Goal: Task Accomplishment & Management: Manage account settings

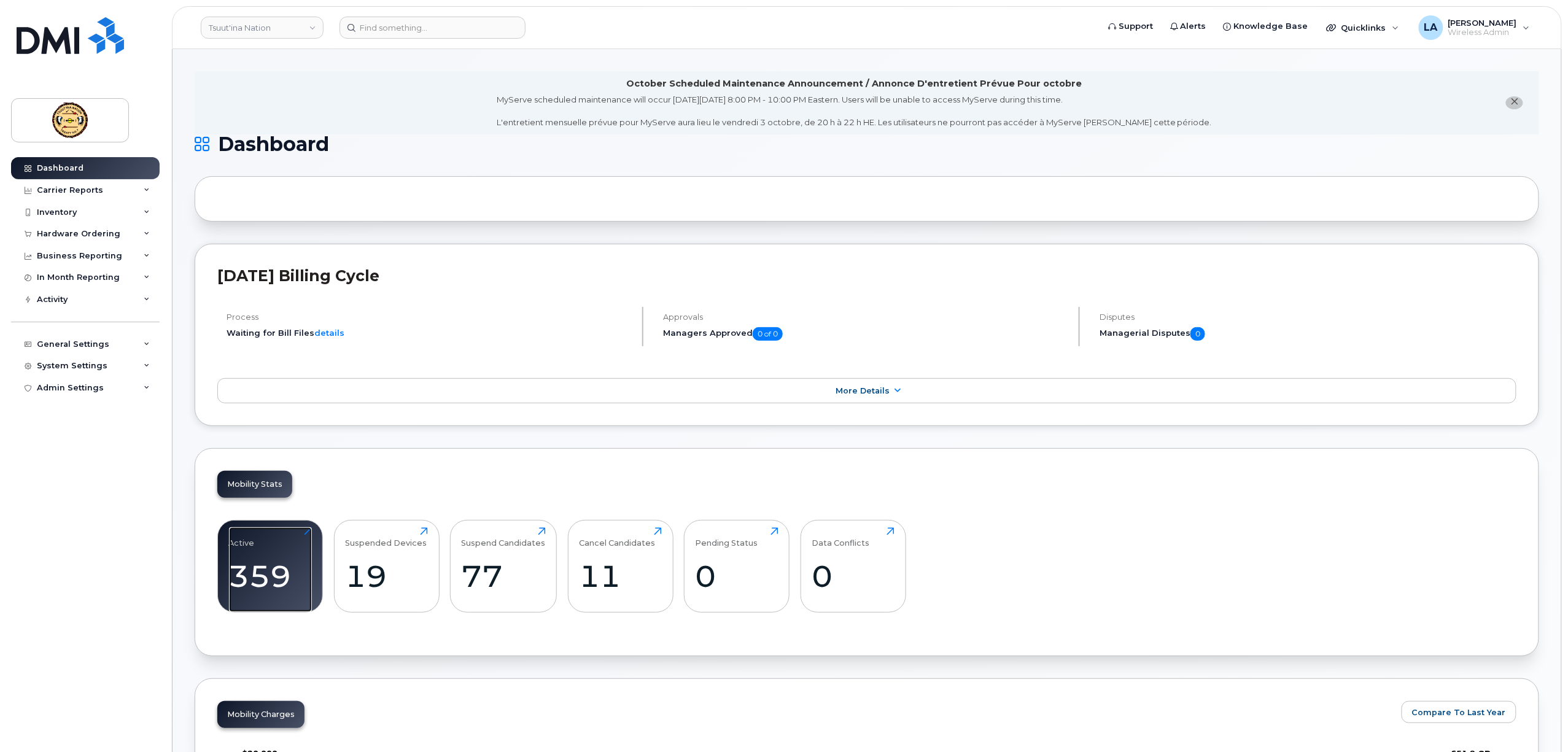
drag, startPoint x: 253, startPoint y: 546, endPoint x: 387, endPoint y: 513, distance: 138.0
click at [253, 546] on div "Active" at bounding box center [241, 537] width 26 height 20
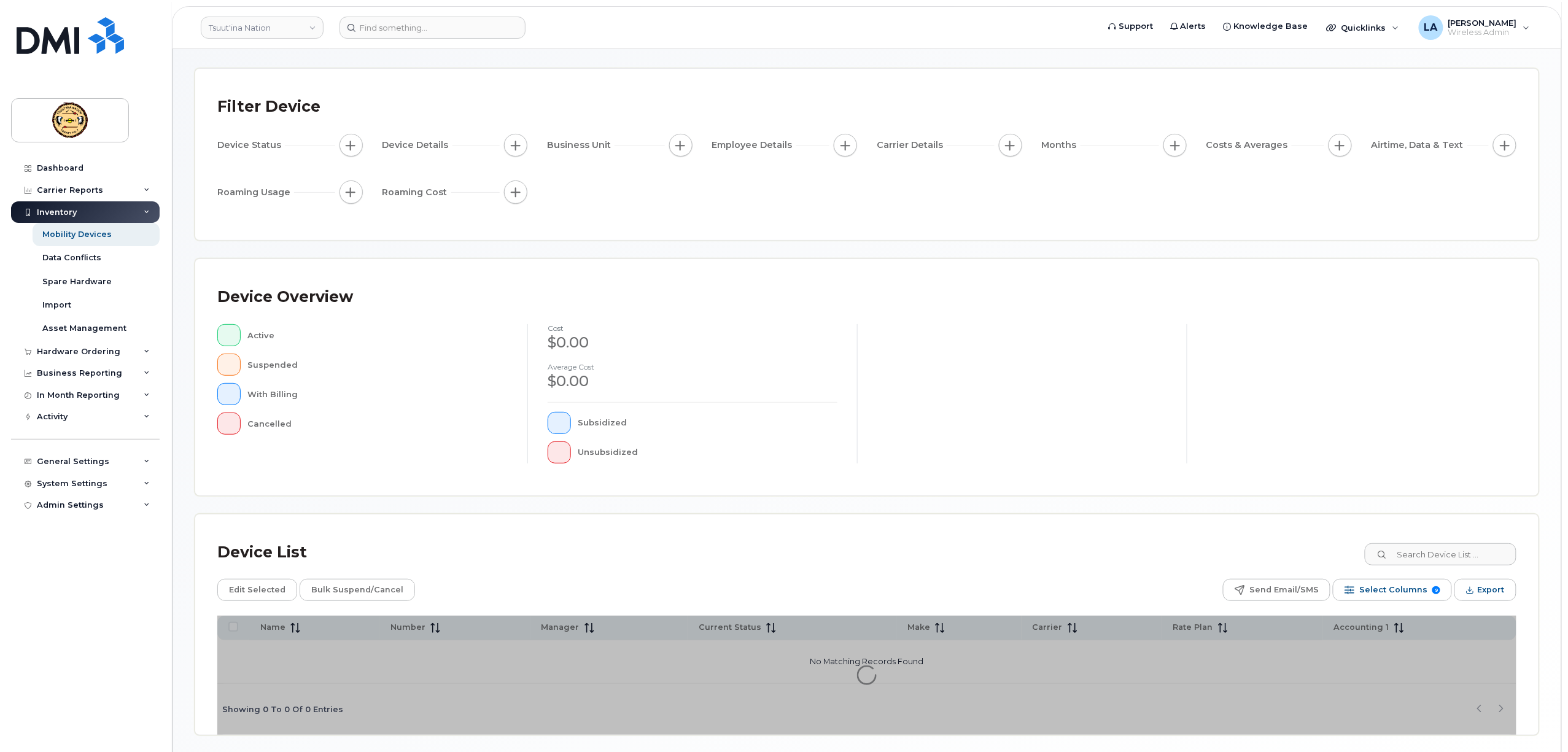
scroll to position [93, 0]
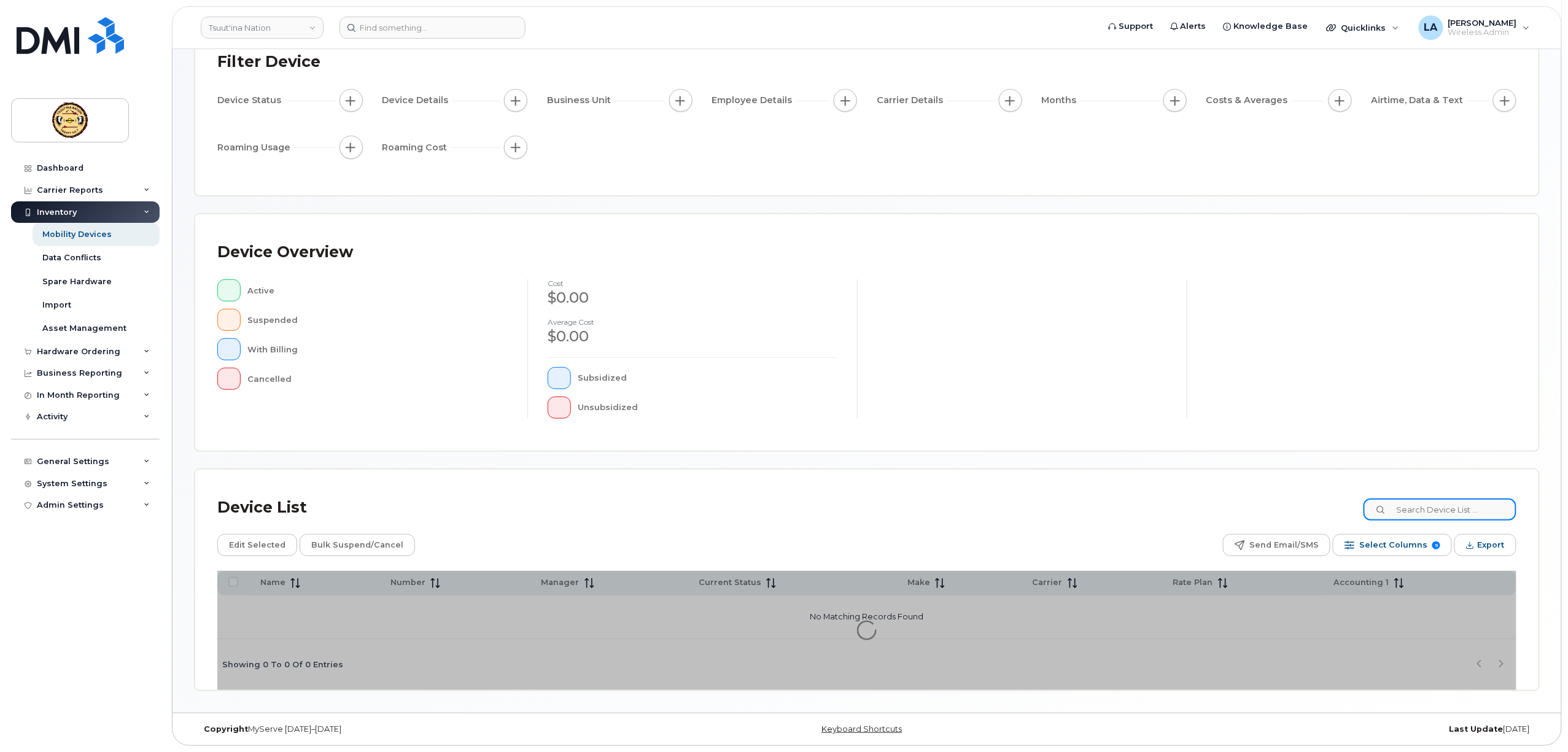
click at [1478, 507] on input at bounding box center [1440, 510] width 153 height 22
paste input "4034652194"
type input "4034652194"
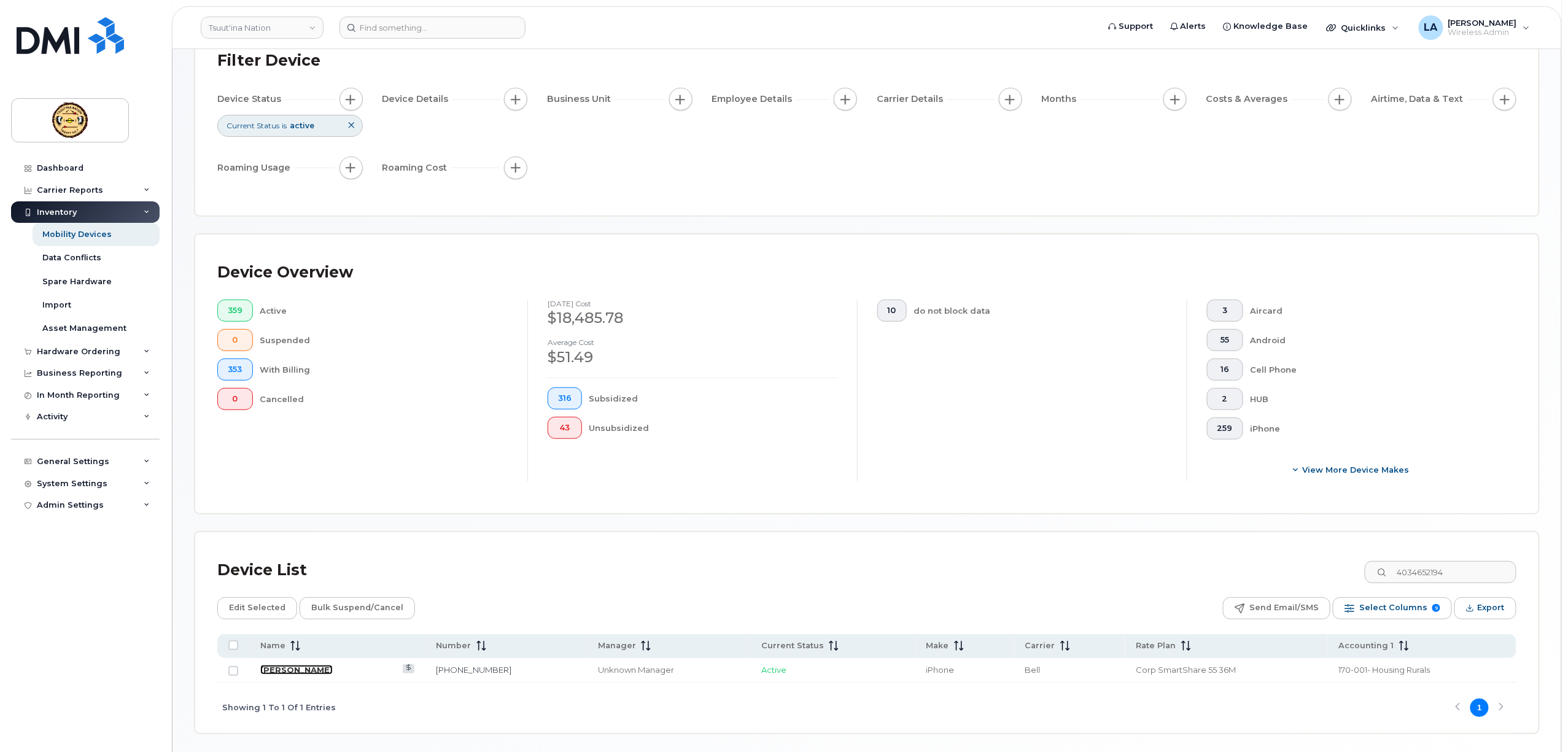
click at [309, 666] on link "Charlie Anstey" at bounding box center [296, 669] width 73 height 10
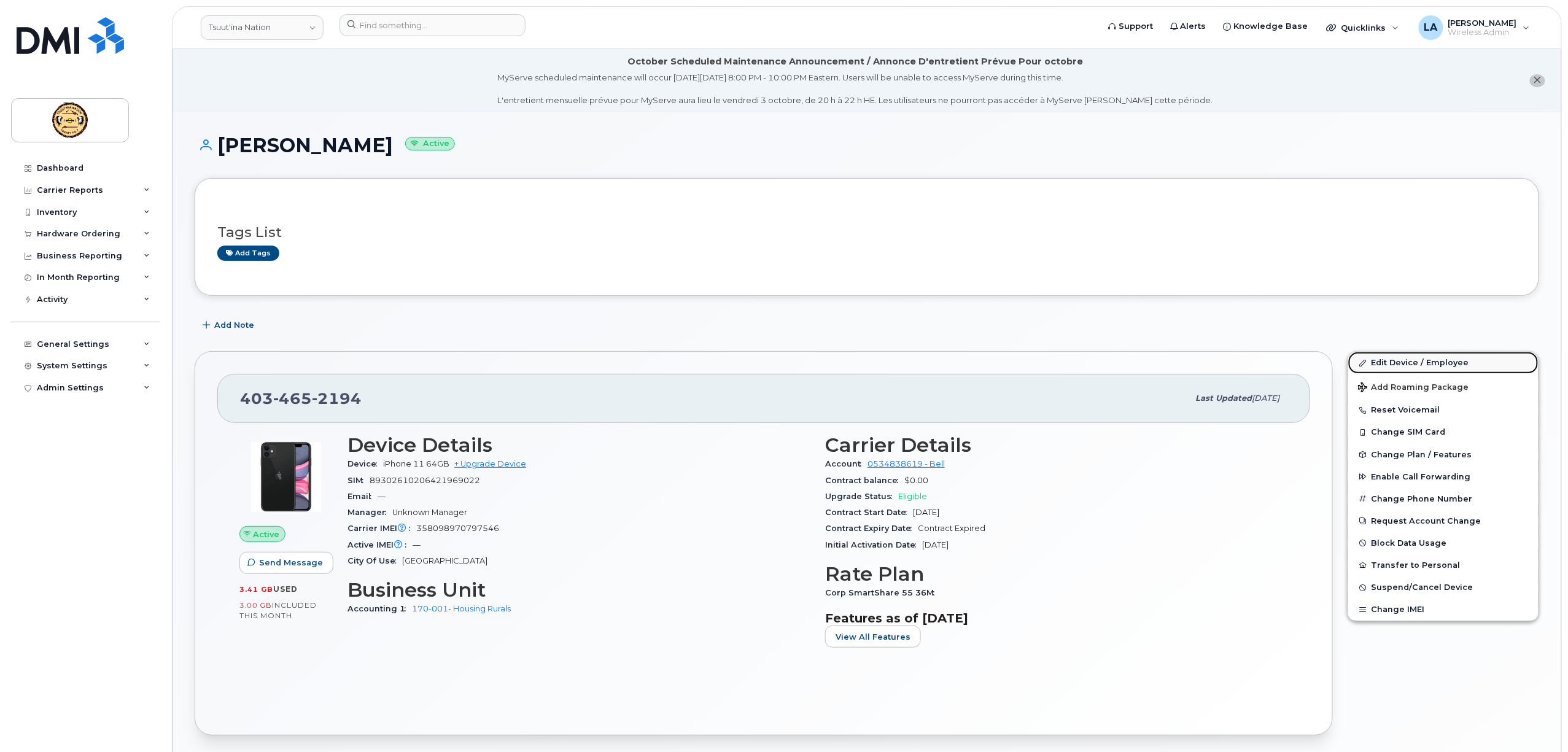
click at [1382, 368] on link "Edit Device / Employee" at bounding box center [1442, 363] width 190 height 22
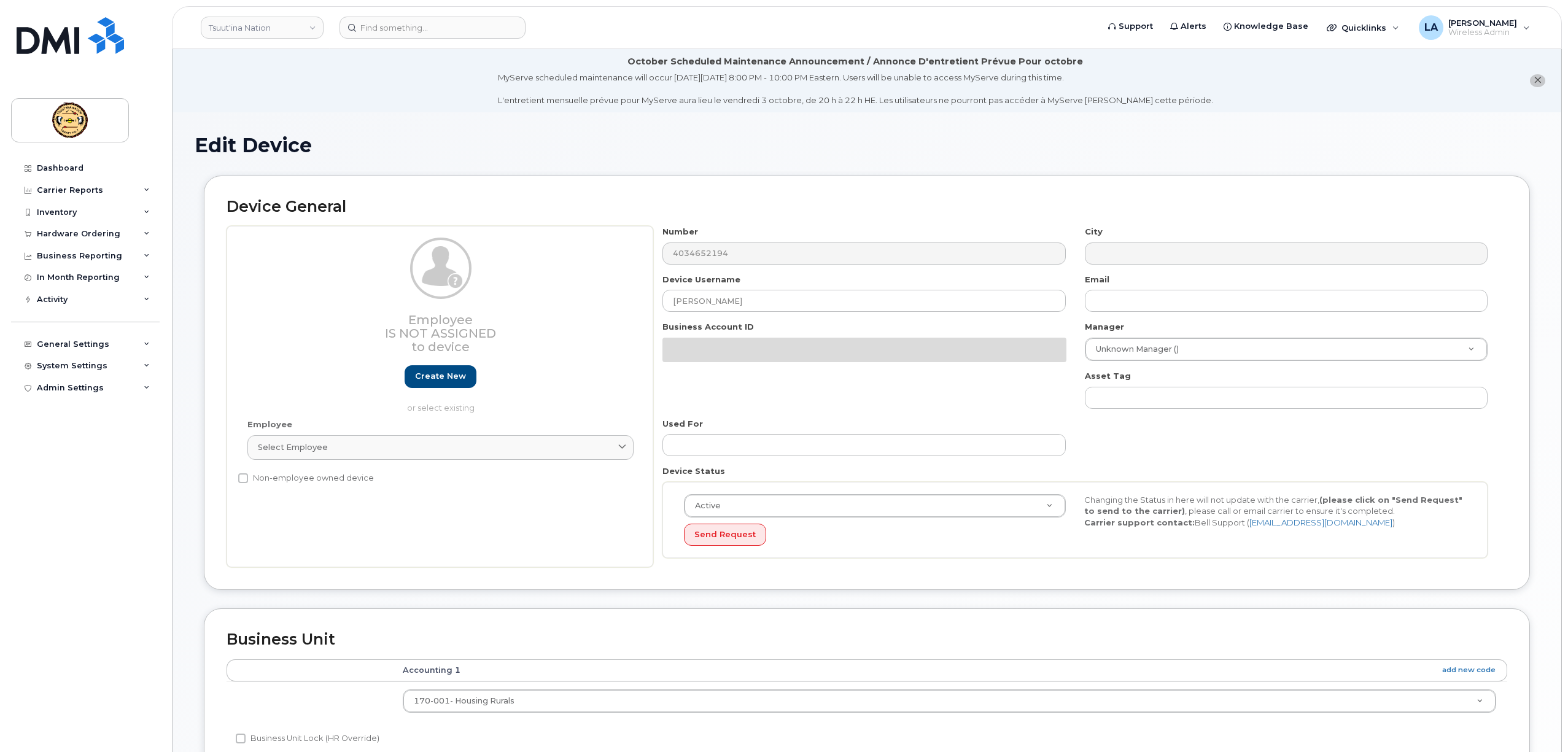
select select "273750"
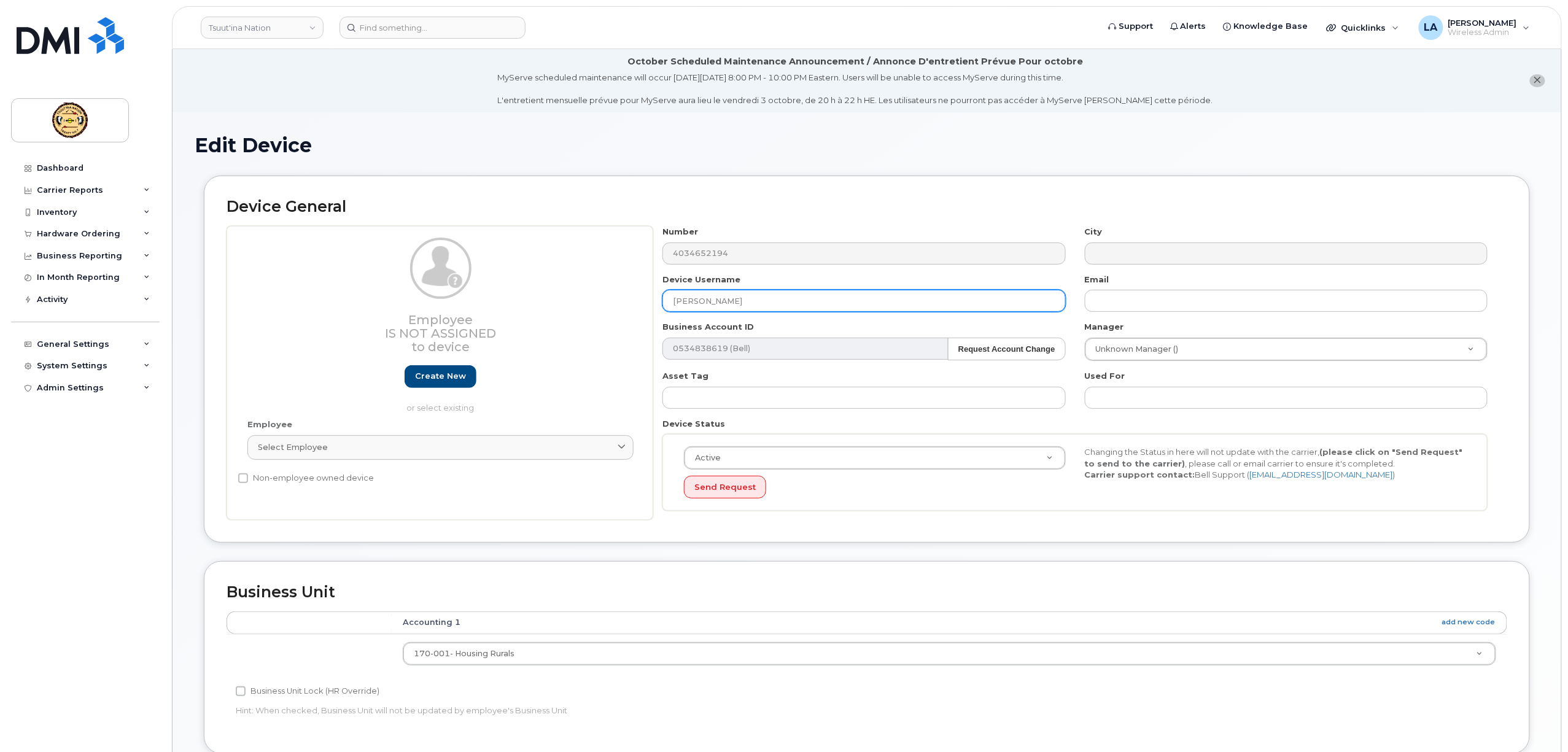
drag, startPoint x: 745, startPoint y: 300, endPoint x: 588, endPoint y: 310, distance: 157.3
click at [588, 310] on div "Employee Is not assigned to device Create new or select existing Employee Selec…" at bounding box center [867, 373] width 1281 height 294
paste input "Loaner Device - Asset# 0715"
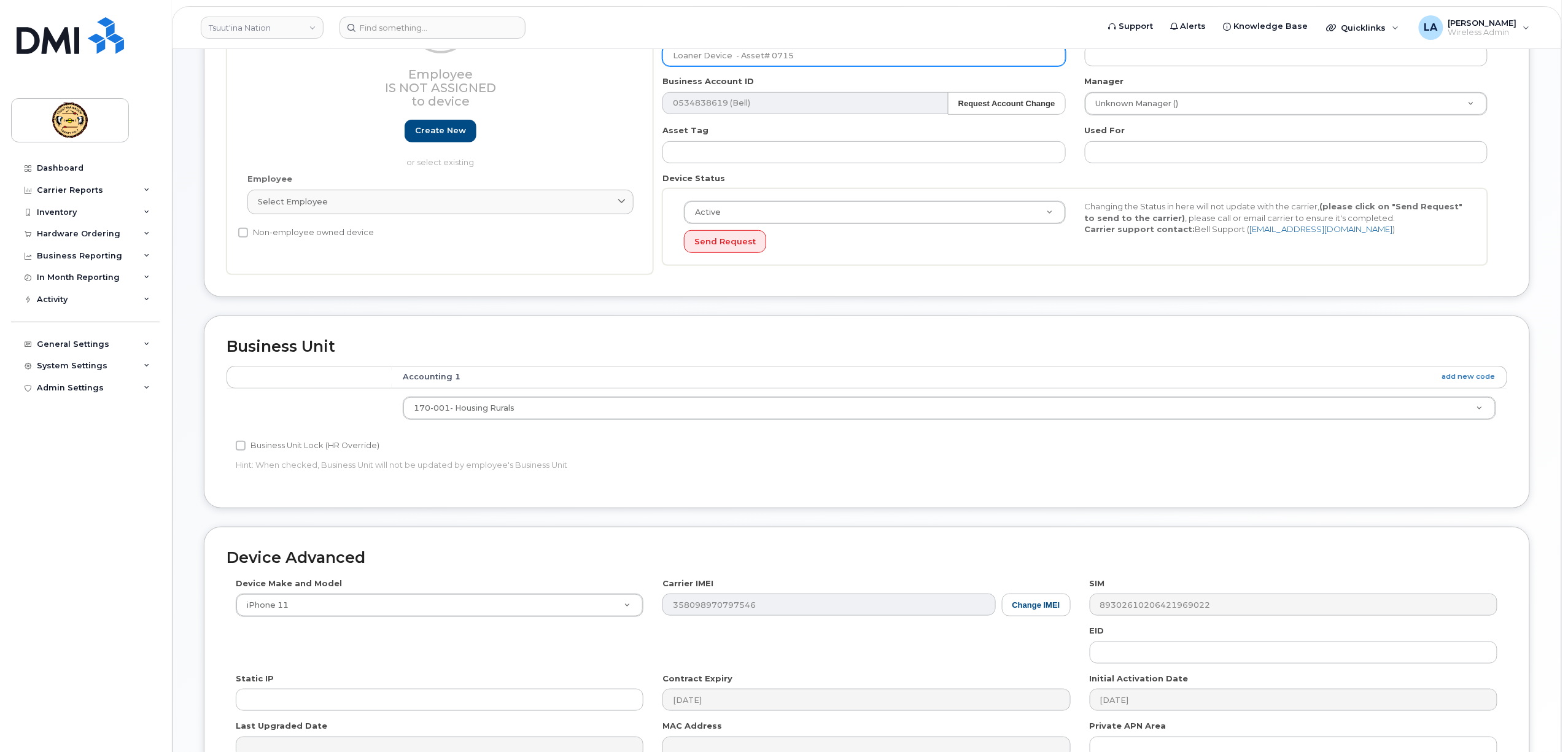
scroll to position [391, 0]
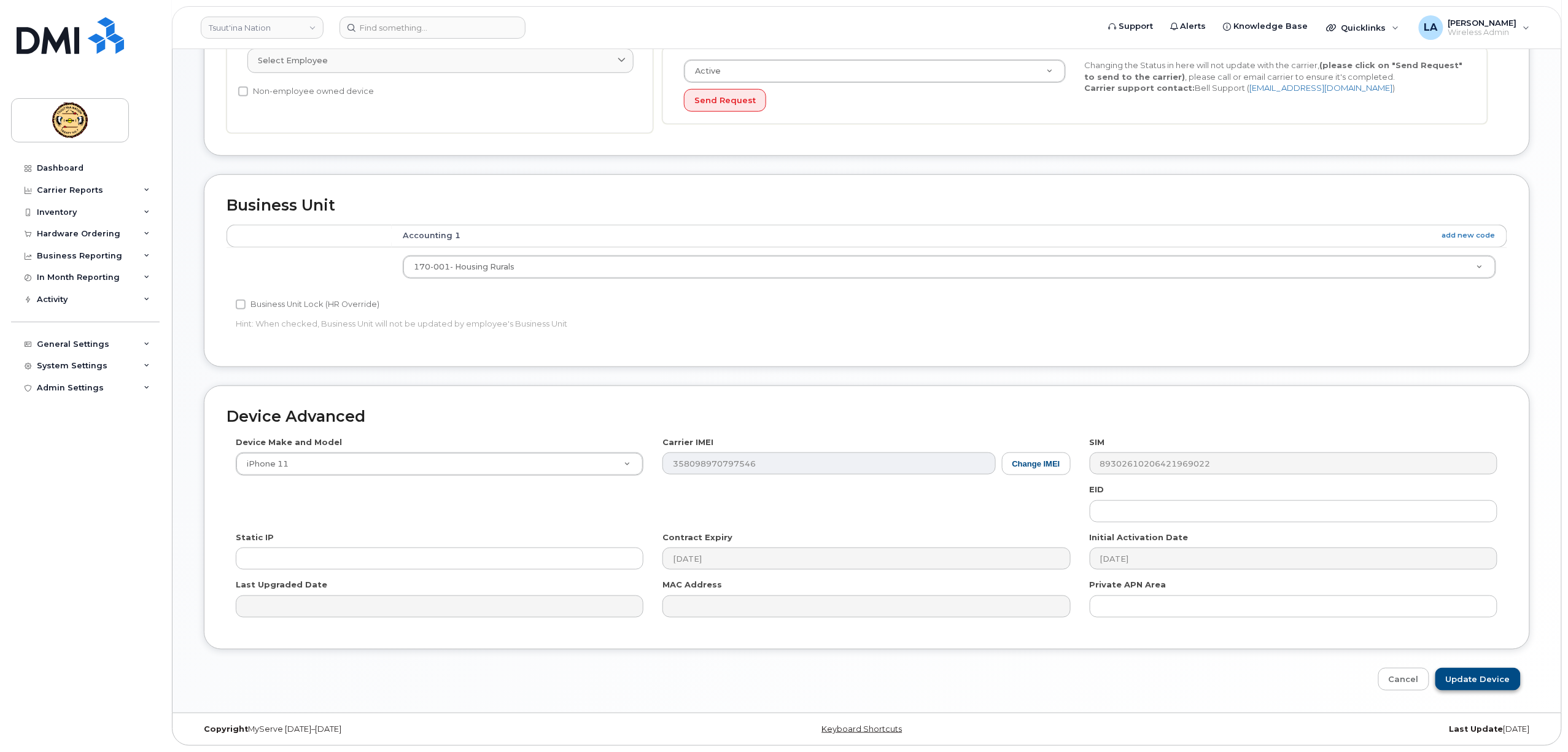
type input "Loaner Device - Asset# 0715"
click at [1475, 673] on input "Update Device" at bounding box center [1478, 679] width 86 height 23
type input "Saving..."
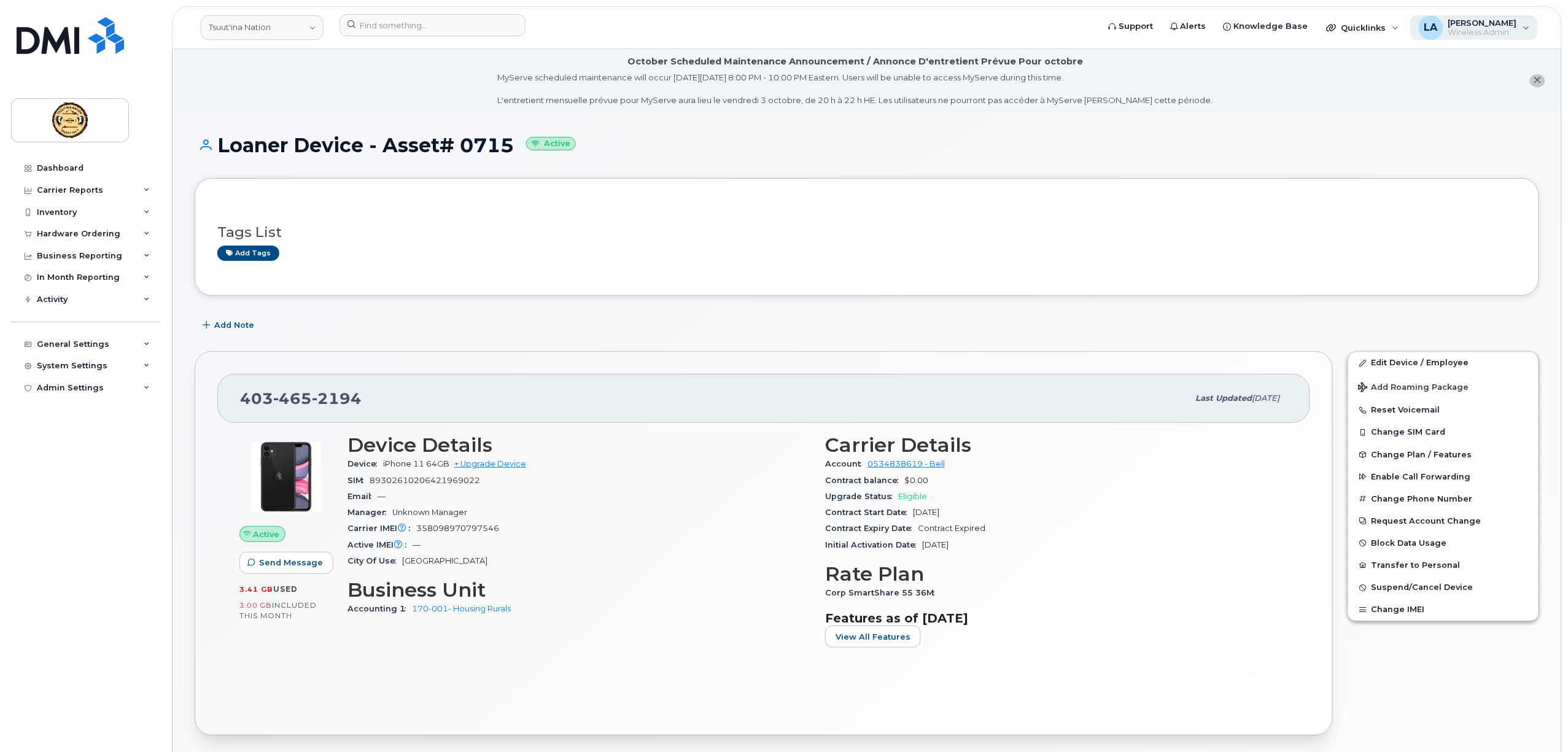
click at [1467, 28] on span "Wireless Admin" at bounding box center [1482, 32] width 69 height 10
click at [1404, 122] on div "Sign out" at bounding box center [1449, 121] width 177 height 23
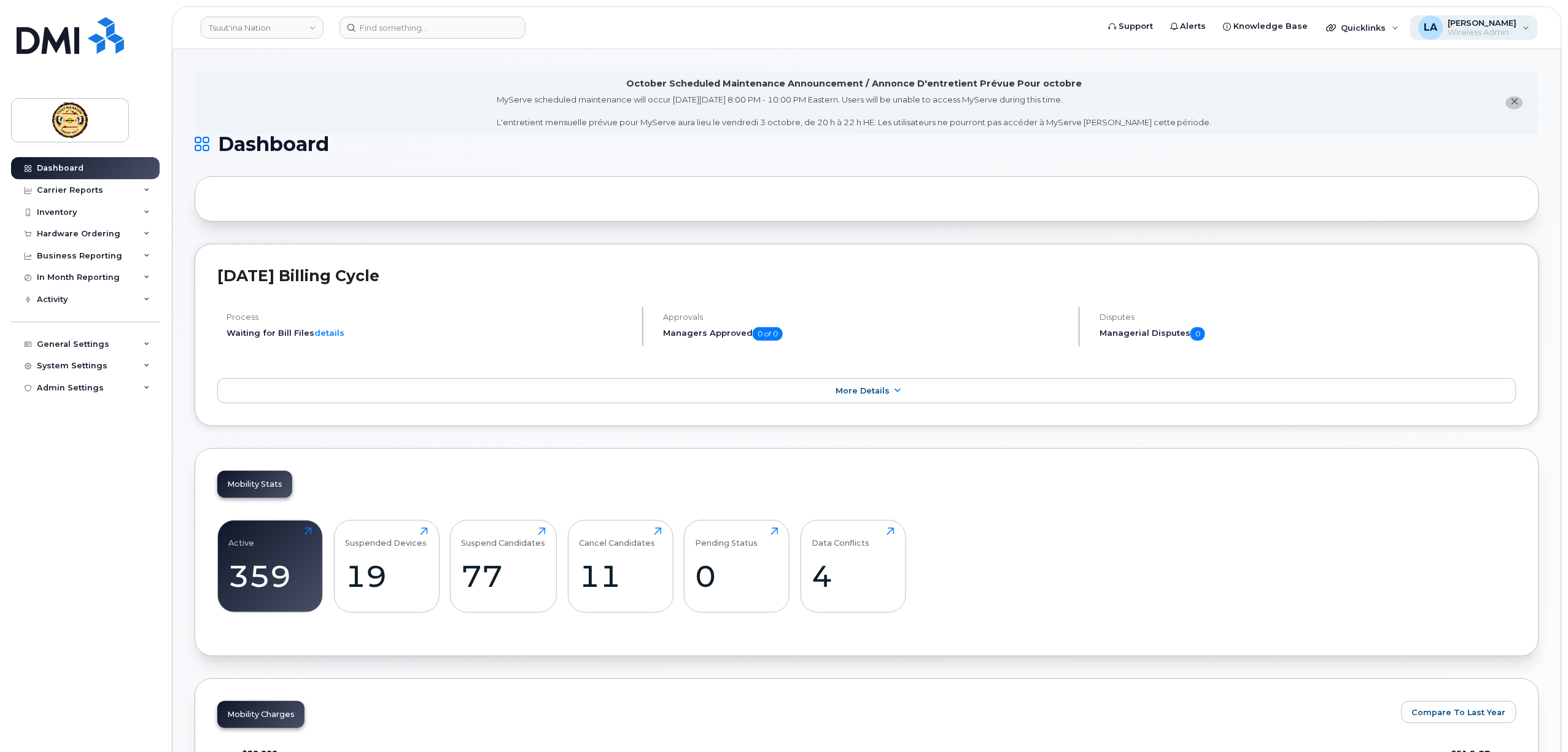
click at [1498, 30] on span "Wireless Admin" at bounding box center [1482, 32] width 69 height 10
click at [1401, 126] on div "Sign out" at bounding box center [1449, 126] width 177 height 23
